Goal: Information Seeking & Learning: Check status

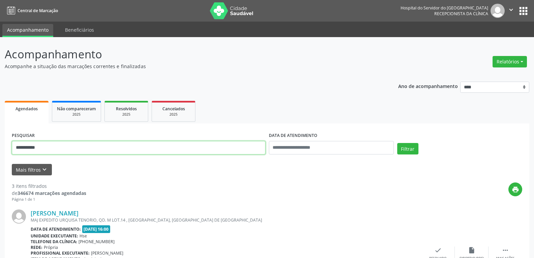
drag, startPoint x: 51, startPoint y: 148, endPoint x: 0, endPoint y: 142, distance: 51.2
paste input "***"
click at [397, 143] on button "Filtrar" at bounding box center [407, 148] width 21 height 11
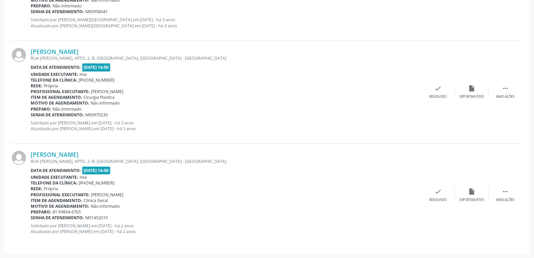
scroll to position [573, 0]
click at [49, 154] on link "[PERSON_NAME]" at bounding box center [55, 153] width 48 height 7
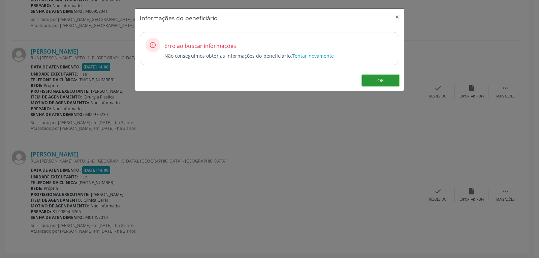
click at [372, 80] on button "OK" at bounding box center [380, 80] width 37 height 11
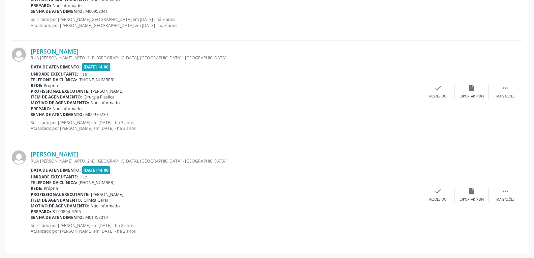
drag, startPoint x: 130, startPoint y: 155, endPoint x: 30, endPoint y: 154, distance: 100.0
click at [30, 154] on div "[PERSON_NAME] RUA [PERSON_NAME], APTO. 2 -B, [GEOGRAPHIC_DATA], [GEOGRAPHIC_DAT…" at bounding box center [267, 194] width 510 height 102
copy div "[PERSON_NAME]"
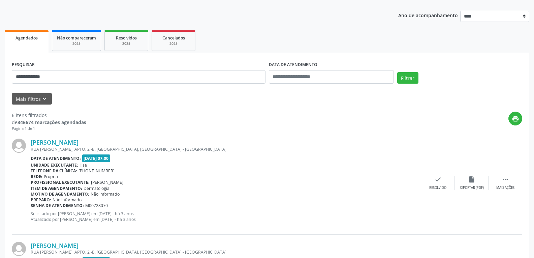
scroll to position [0, 0]
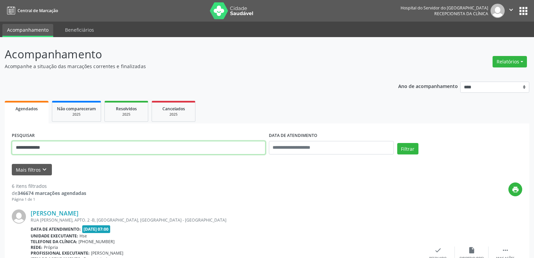
drag, startPoint x: 57, startPoint y: 146, endPoint x: 0, endPoint y: 153, distance: 57.0
paste input "text"
click at [397, 143] on button "Filtrar" at bounding box center [407, 148] width 21 height 11
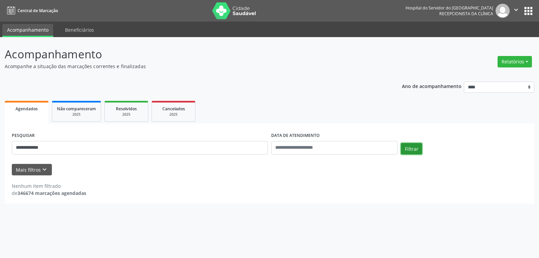
click at [411, 150] on button "Filtrar" at bounding box center [411, 148] width 21 height 11
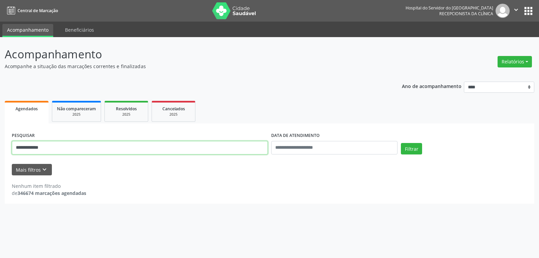
drag, startPoint x: 65, startPoint y: 148, endPoint x: 0, endPoint y: 145, distance: 65.4
click at [0, 145] on div "**********" at bounding box center [269, 147] width 539 height 221
paste input "**********"
type input "**********"
click at [401, 143] on button "Filtrar" at bounding box center [411, 148] width 21 height 11
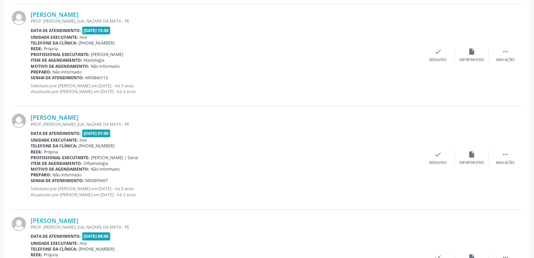
scroll to position [470, 0]
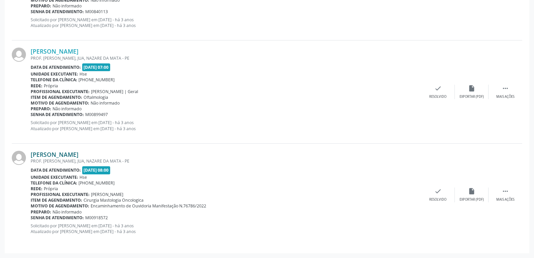
click at [78, 153] on link "[PERSON_NAME]" at bounding box center [55, 153] width 48 height 7
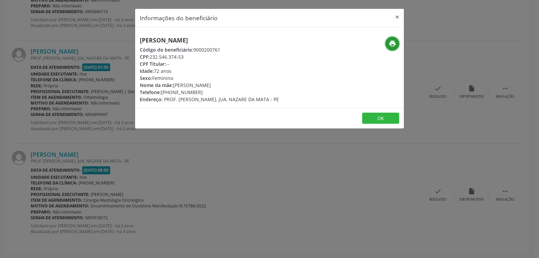
click at [391, 44] on icon "print" at bounding box center [392, 43] width 7 height 7
drag, startPoint x: 151, startPoint y: 56, endPoint x: 199, endPoint y: 56, distance: 48.5
click at [199, 56] on div "CPF: 232.546.374-53" at bounding box center [209, 56] width 139 height 7
copy div "232.546.374-53"
drag, startPoint x: 171, startPoint y: 92, endPoint x: 209, endPoint y: 92, distance: 38.0
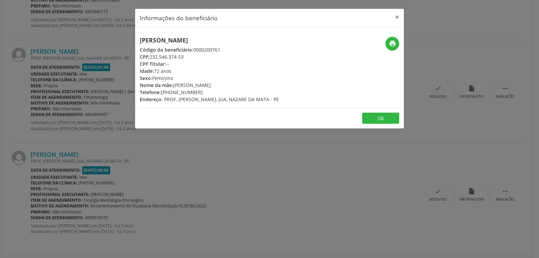
click at [209, 92] on div "Telefone: [PHONE_NUMBER]" at bounding box center [209, 92] width 139 height 7
copy div "99638-4592"
click at [399, 18] on button "×" at bounding box center [396, 17] width 13 height 16
